Goal: Information Seeking & Learning: Learn about a topic

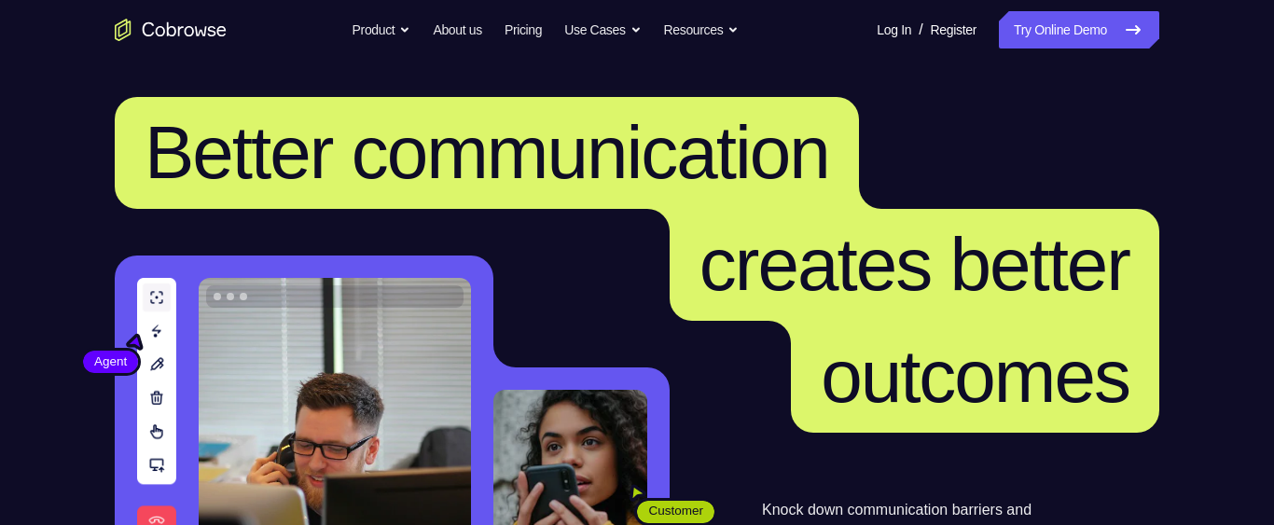
scroll to position [227, 0]
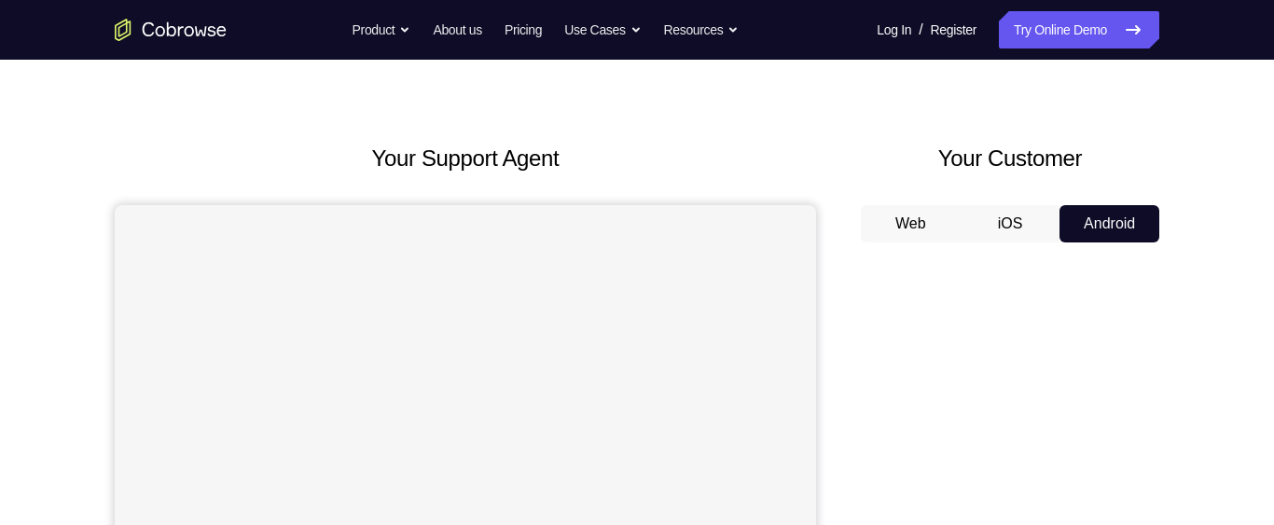
scroll to position [35, 0]
click at [1003, 223] on button "iOS" at bounding box center [1010, 225] width 100 height 37
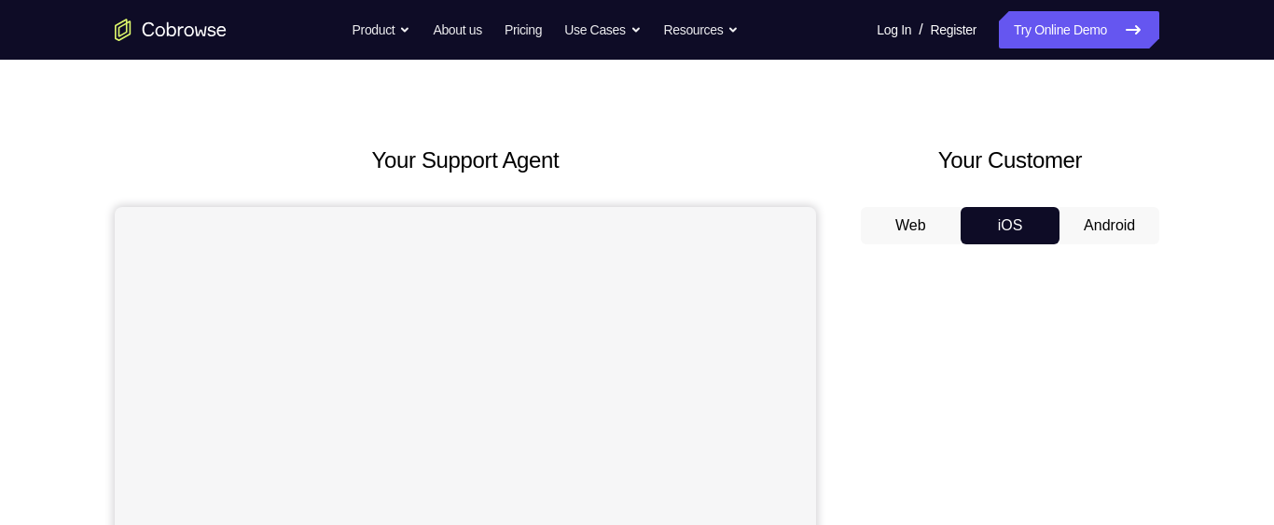
click at [1004, 223] on button "iOS" at bounding box center [1010, 225] width 100 height 37
click at [925, 224] on button "Web" at bounding box center [911, 225] width 100 height 37
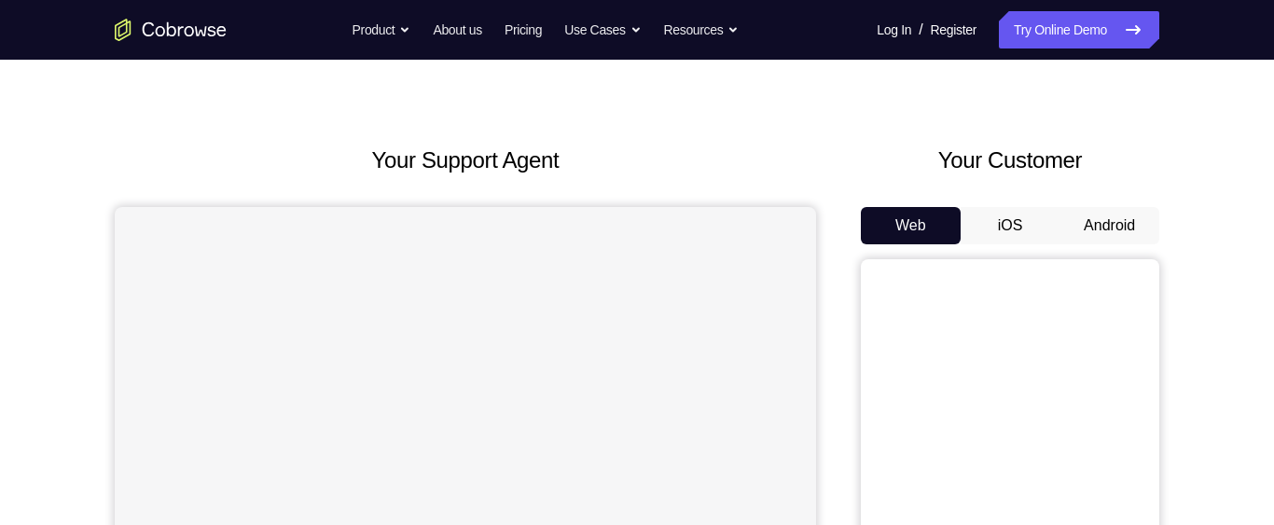
click at [1099, 229] on button "Android" at bounding box center [1109, 225] width 100 height 37
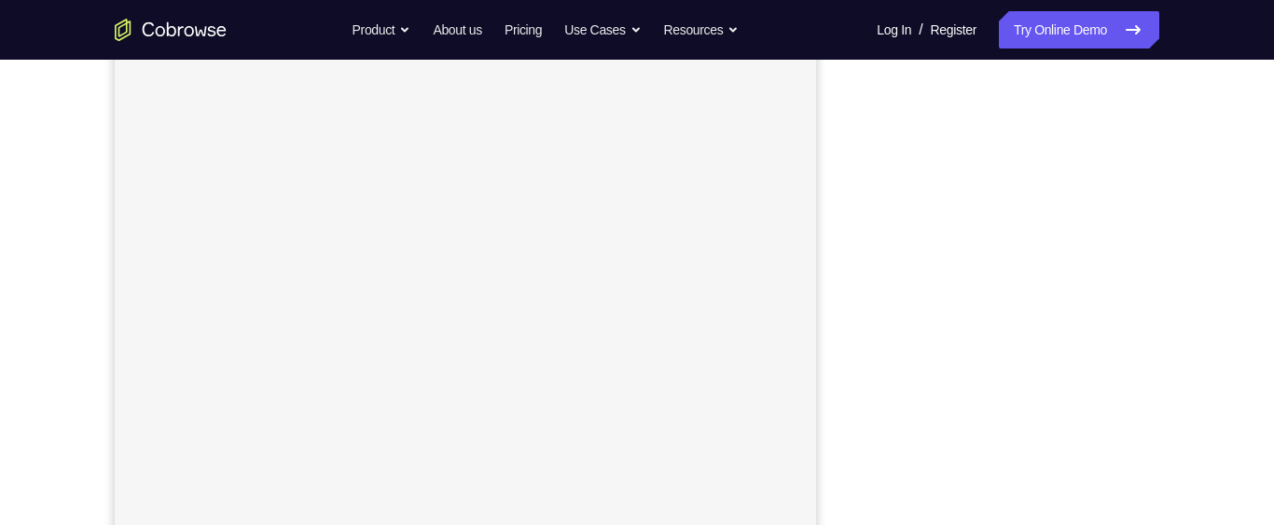
scroll to position [250, 0]
click at [1161, 243] on div "Your Support Agent Your Customer Web iOS Android Next Steps We’d be happy to gi…" at bounding box center [637, 425] width 1194 height 1230
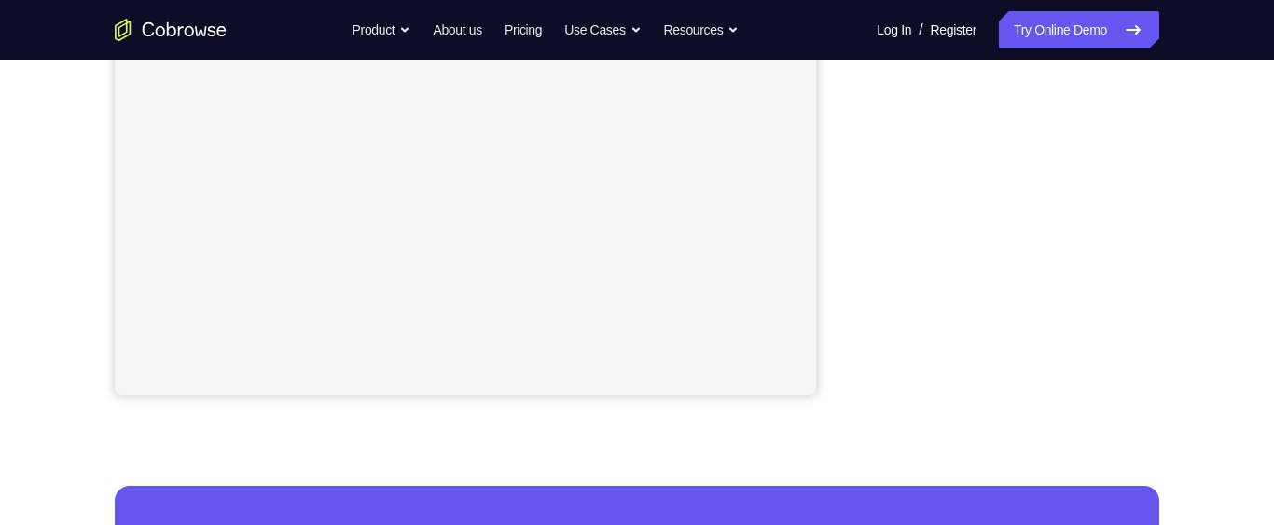
scroll to position [474, 0]
